Goal: Transaction & Acquisition: Purchase product/service

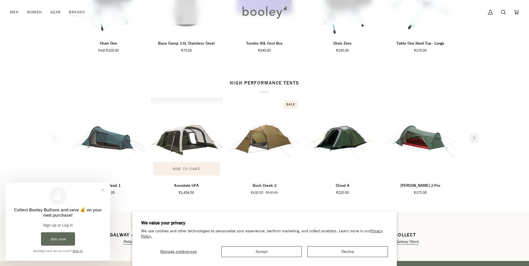
scroll to position [780, 0]
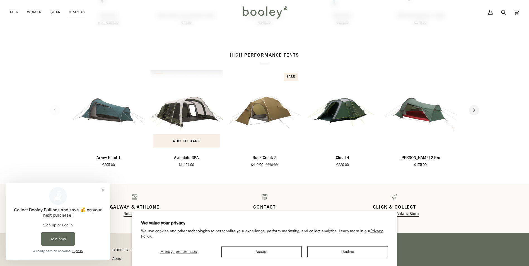
click at [190, 103] on img "Avondale 6PA" at bounding box center [186, 110] width 72 height 80
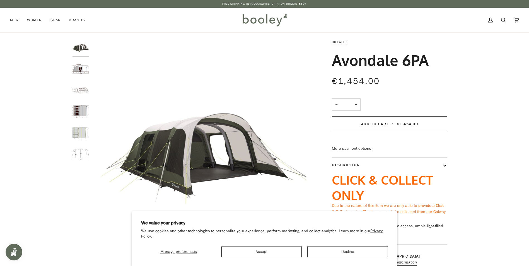
click at [85, 90] on img "Outwell Avondale 6PA - Booley Galway" at bounding box center [80, 90] width 17 height 17
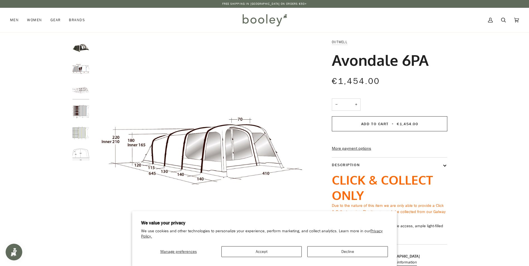
click at [88, 108] on img "Outwell Avondale 6PA - Booley Galway" at bounding box center [80, 111] width 17 height 17
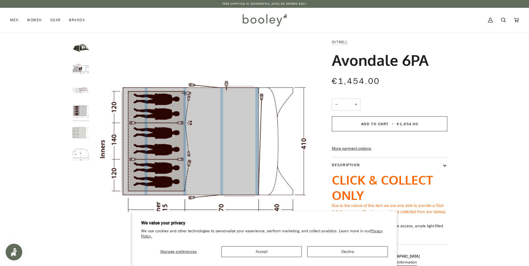
click at [84, 133] on img "Outwell Avondale 6PA - Booley Galway" at bounding box center [80, 133] width 17 height 17
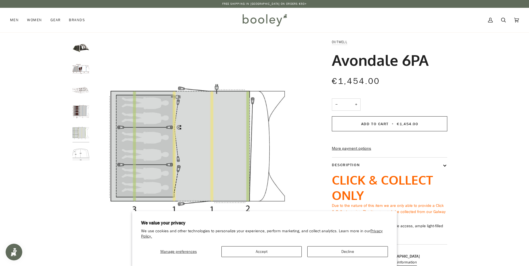
click at [84, 152] on img "Outwell Avondale 6PA - Booley Galway" at bounding box center [80, 154] width 17 height 17
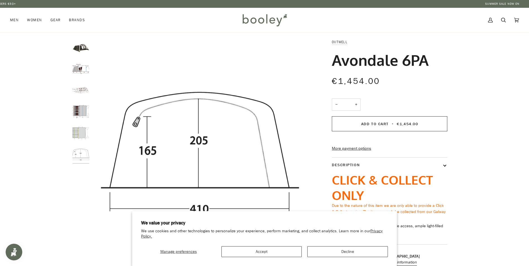
click at [78, 96] on img "Outwell Avondale 6PA - Booley Galway" at bounding box center [80, 90] width 17 height 17
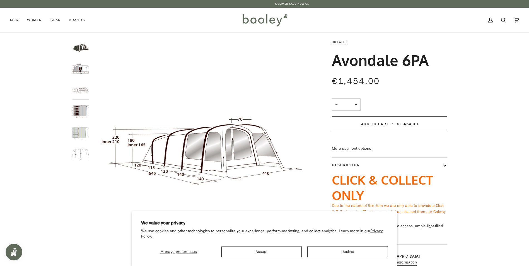
click at [79, 83] on img "Outwell Avondale 6PA - Booley Galway" at bounding box center [80, 90] width 17 height 17
click at [79, 70] on img "Outwell Avondale 6PA - Booley Galway" at bounding box center [80, 68] width 17 height 17
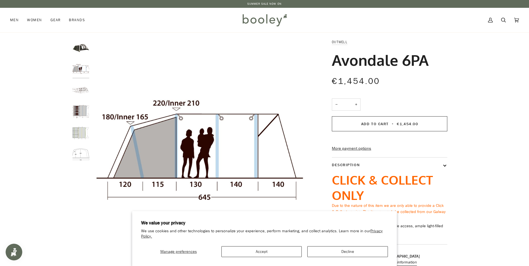
click at [81, 53] on img "Outwell Avondale 6PA - Booley Galway" at bounding box center [80, 47] width 17 height 17
